Goal: Task Accomplishment & Management: Manage account settings

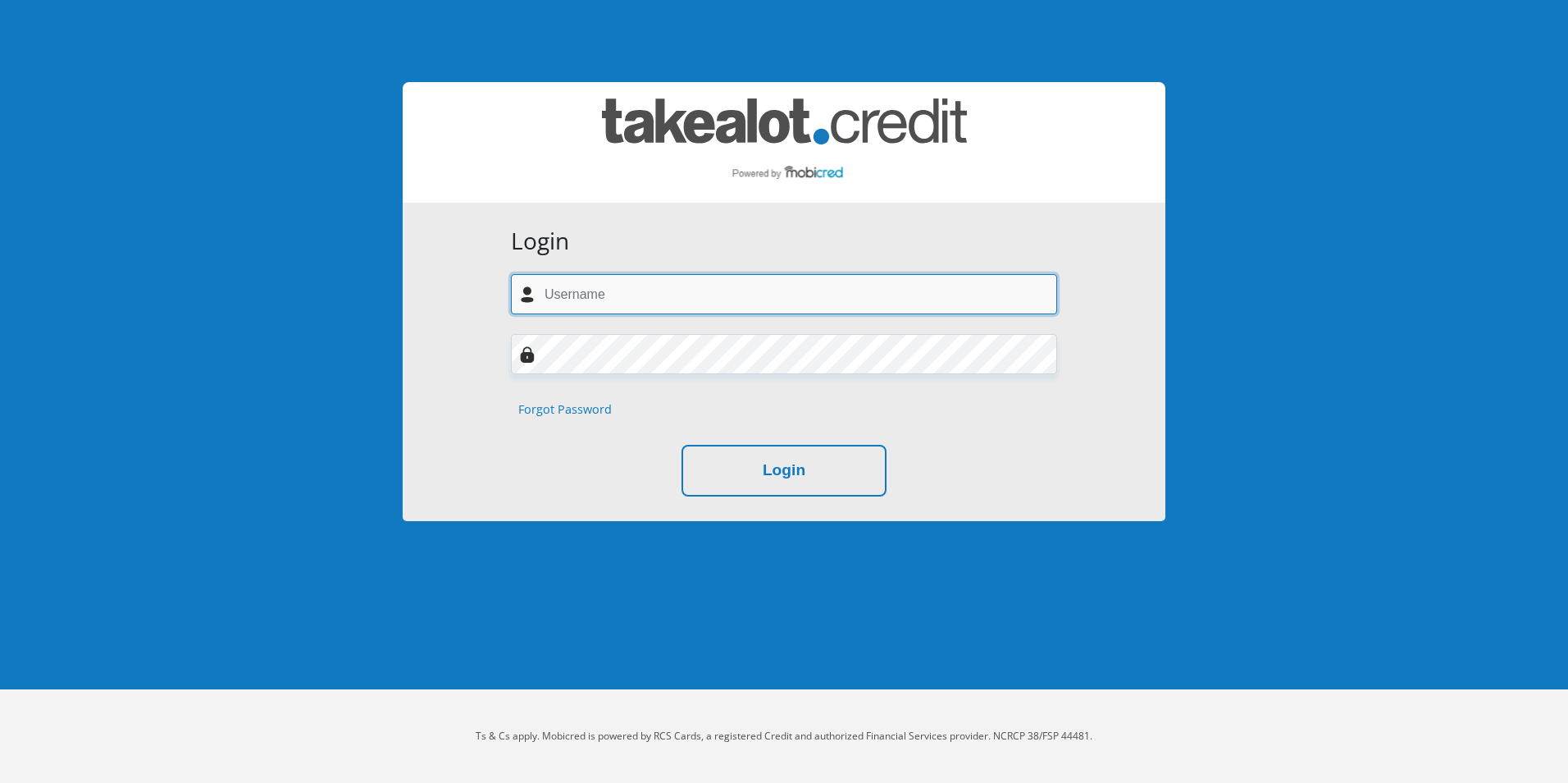
click at [577, 293] on input "text" at bounding box center [784, 294] width 546 height 40
type input "[EMAIL_ADDRESS][DOMAIN_NAME]"
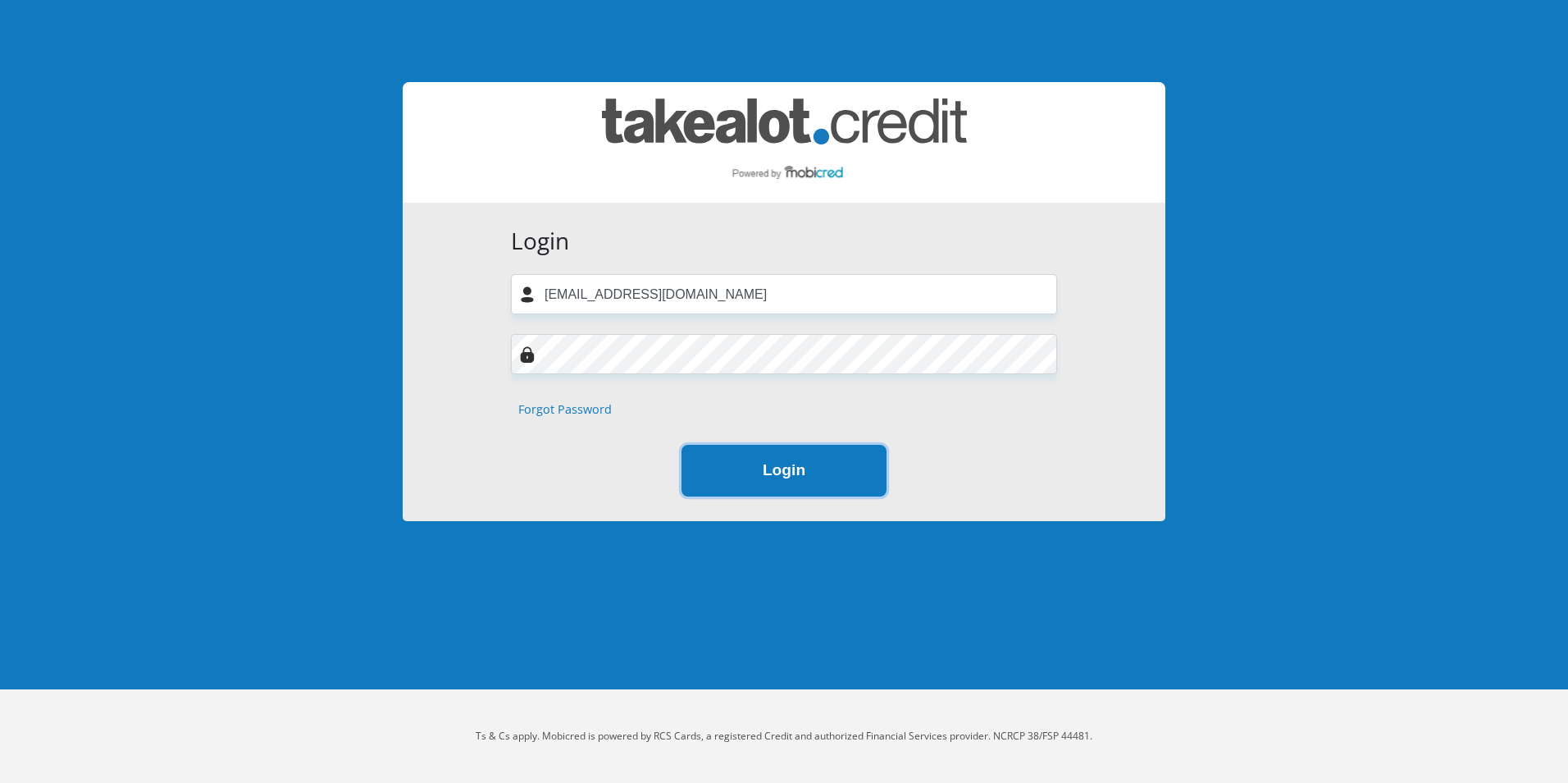
click at [743, 464] on button "Login" at bounding box center [784, 470] width 205 height 52
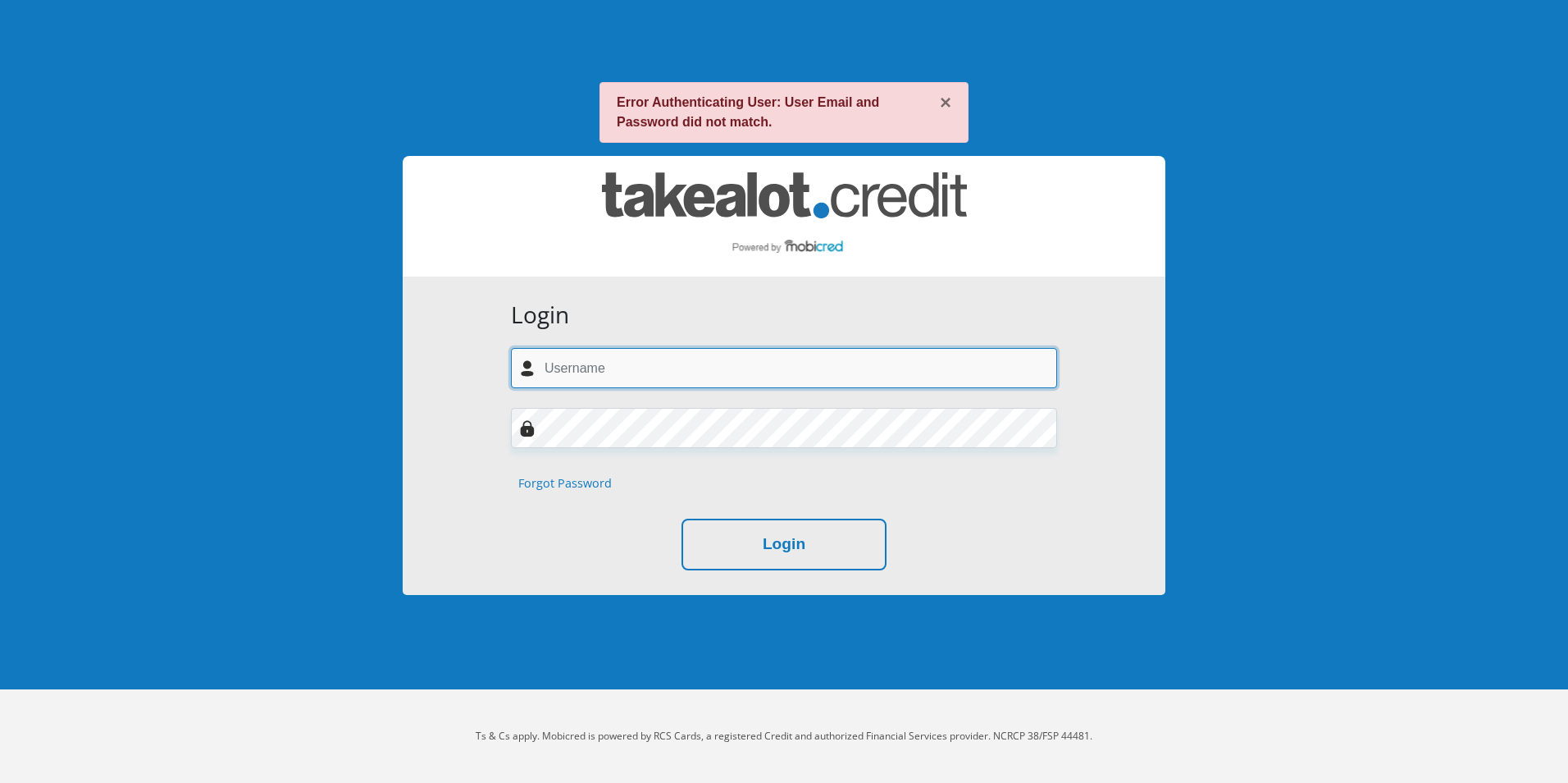
click at [663, 360] on input "text" at bounding box center [784, 368] width 546 height 40
type input "[EMAIL_ADDRESS][DOMAIN_NAME]"
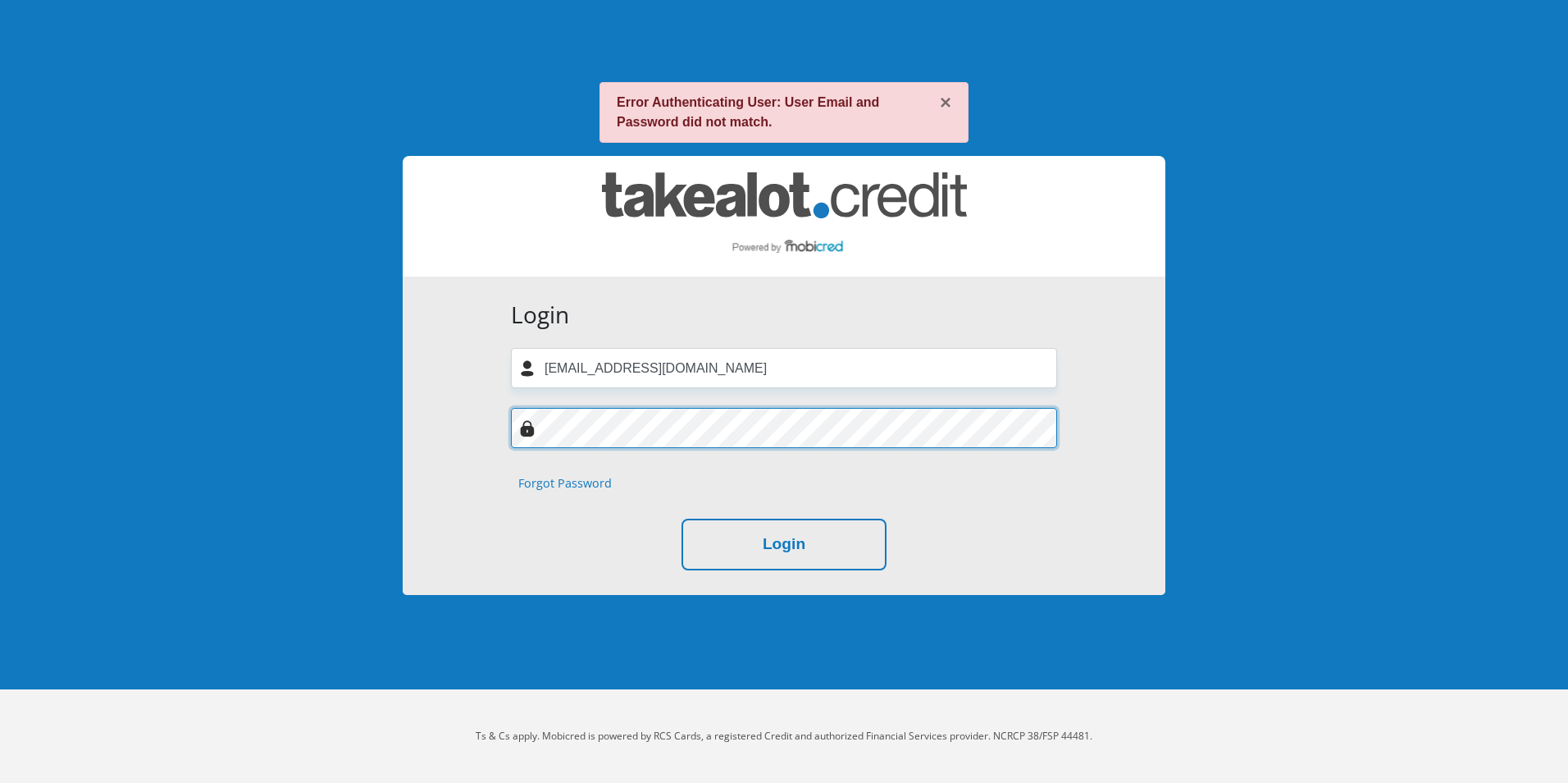
click at [446, 401] on div "Login [EMAIL_ADDRESS][DOMAIN_NAME] Forgot Password Login" at bounding box center [784, 435] width 762 height 318
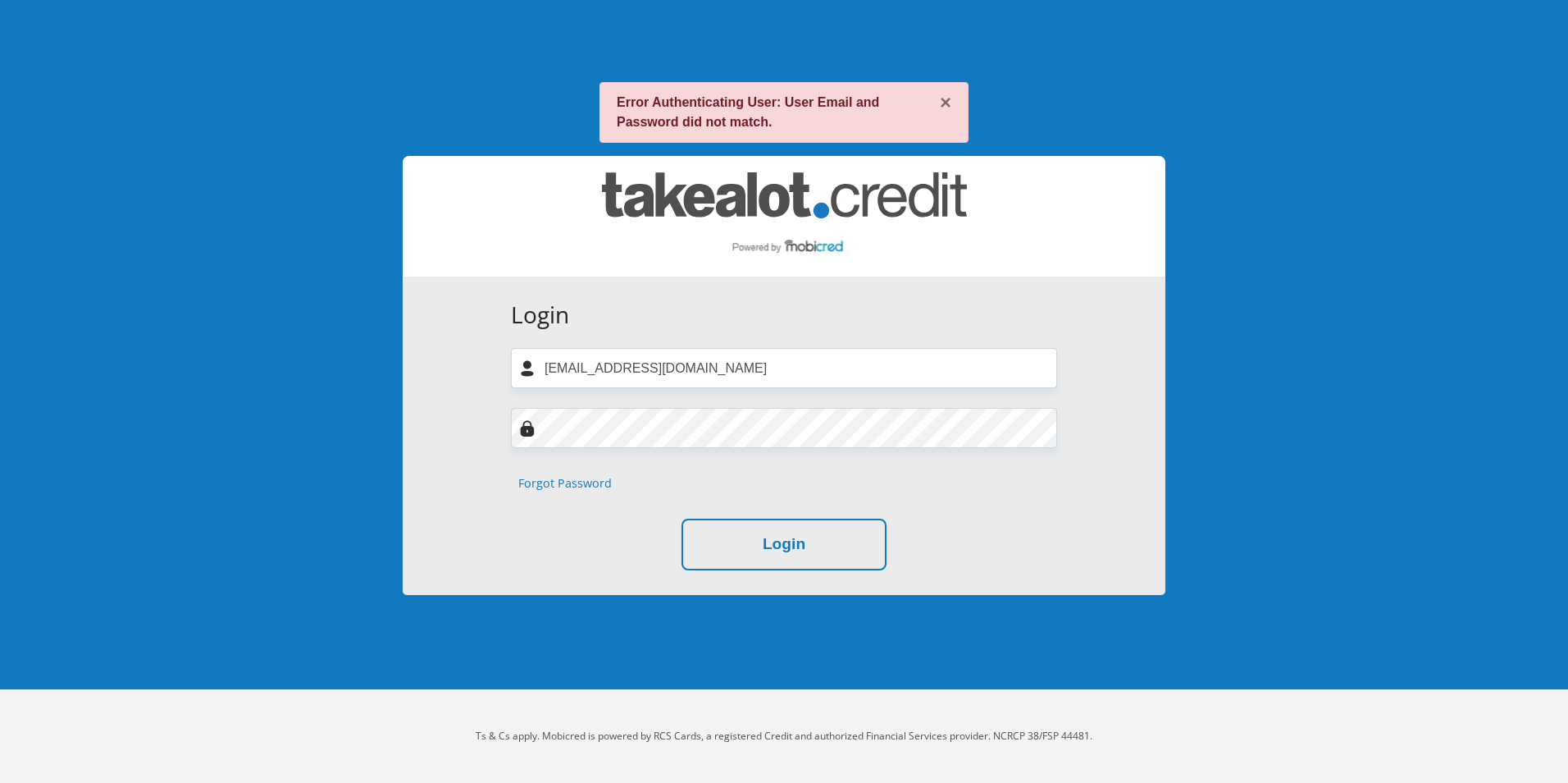
click at [443, 399] on div "Login [EMAIL_ADDRESS][DOMAIN_NAME] Forgot Password Login" at bounding box center [784, 435] width 762 height 318
click at [820, 544] on button "Login" at bounding box center [784, 544] width 205 height 52
